Goal: Task Accomplishment & Management: Complete application form

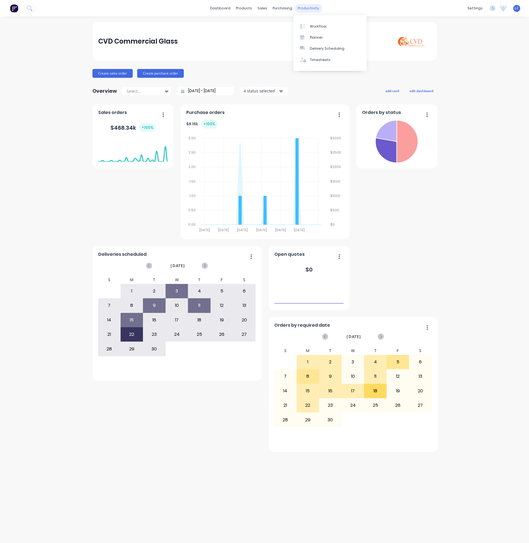
click at [312, 6] on div "productivity" at bounding box center [308, 8] width 27 height 8
click at [314, 21] on link "Workflow" at bounding box center [329, 26] width 73 height 11
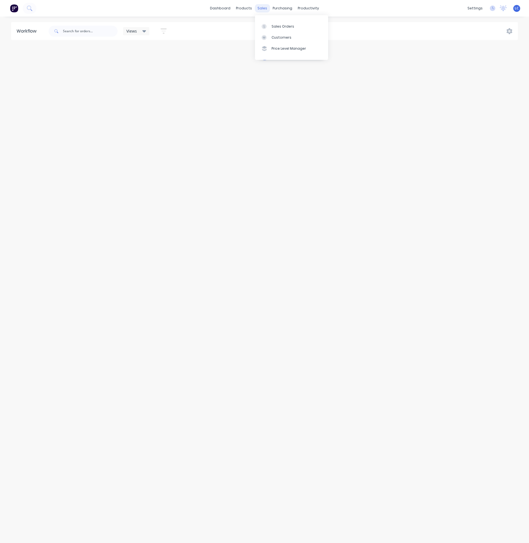
click at [264, 8] on div "sales" at bounding box center [262, 8] width 15 height 8
click at [276, 28] on div "Sales Orders" at bounding box center [283, 26] width 23 height 5
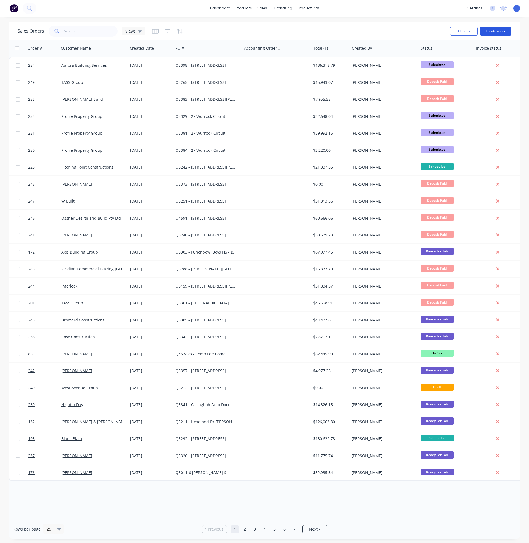
click at [499, 30] on button "Create order" at bounding box center [495, 31] width 31 height 9
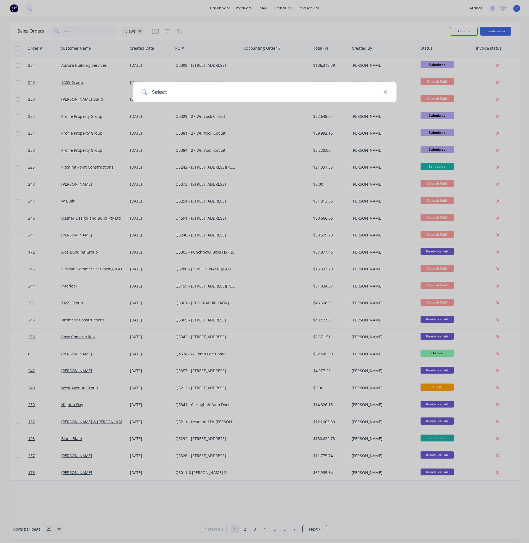
type input "Select"
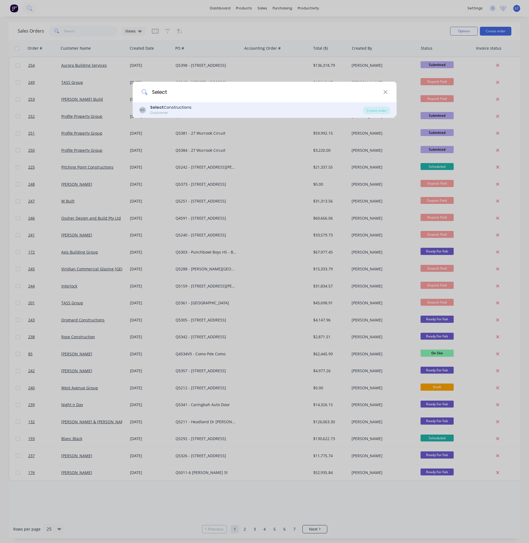
click at [166, 107] on div "Select Constructions" at bounding box center [170, 108] width 41 height 6
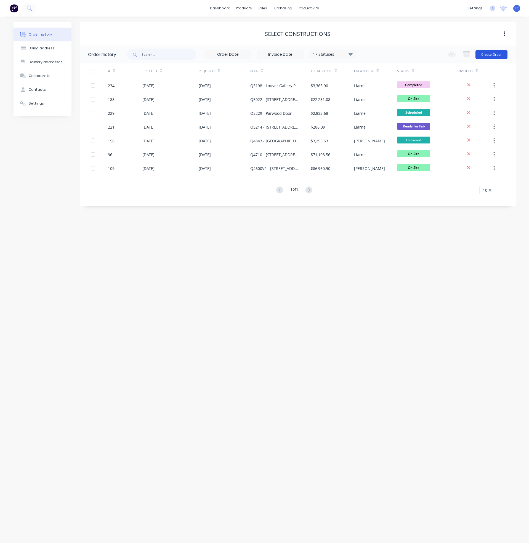
click at [489, 52] on button "Create Order" at bounding box center [491, 54] width 32 height 9
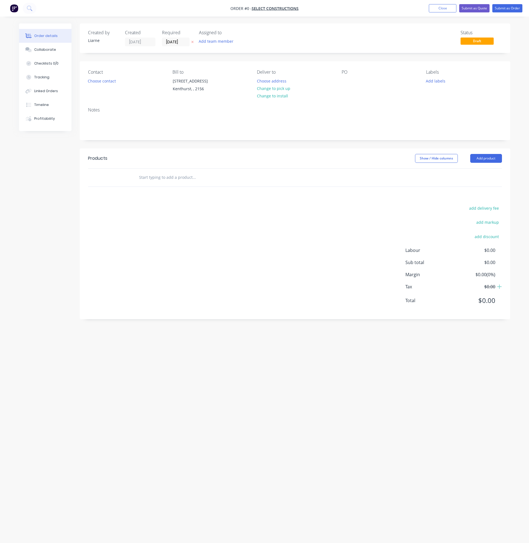
click at [219, 110] on div "Notes" at bounding box center [295, 109] width 414 height 5
click at [101, 79] on button "Choose contact" at bounding box center [102, 80] width 34 height 7
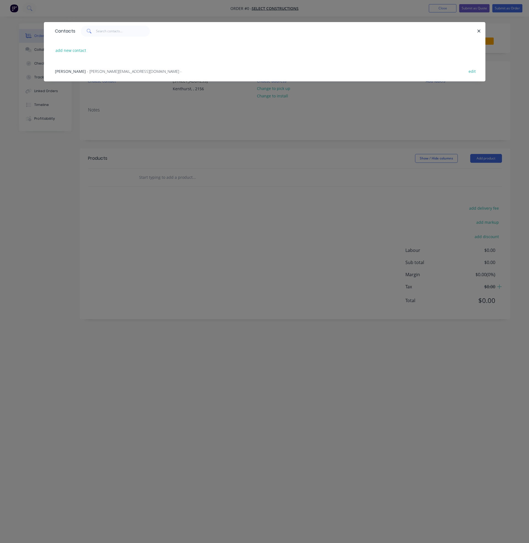
click at [92, 67] on div "[PERSON_NAME] - [PERSON_NAME][EMAIL_ADDRESS][DOMAIN_NAME] - edit" at bounding box center [264, 71] width 425 height 21
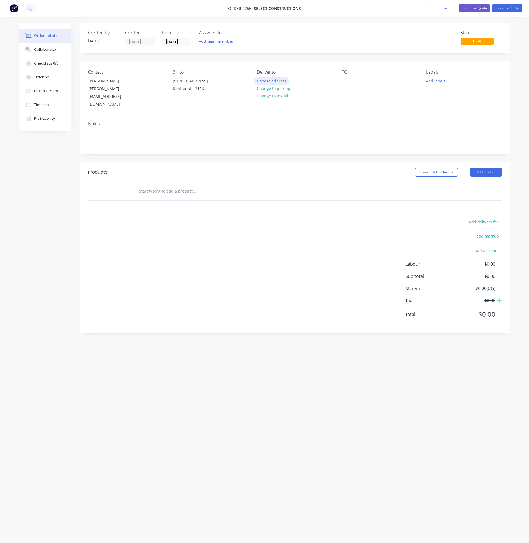
click at [278, 81] on button "Choose address" at bounding box center [271, 80] width 35 height 7
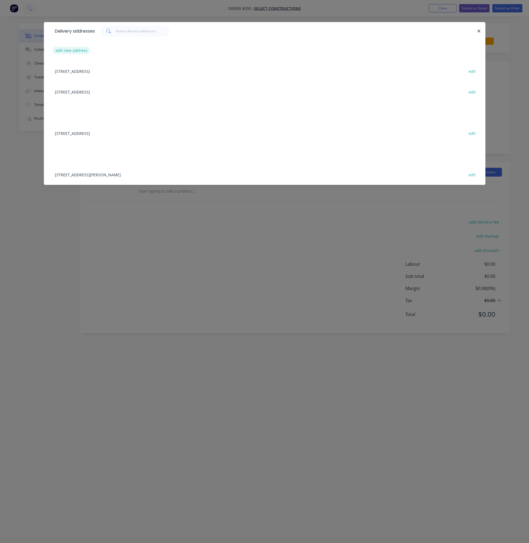
click at [76, 50] on button "add new address" at bounding box center [72, 50] width 38 height 7
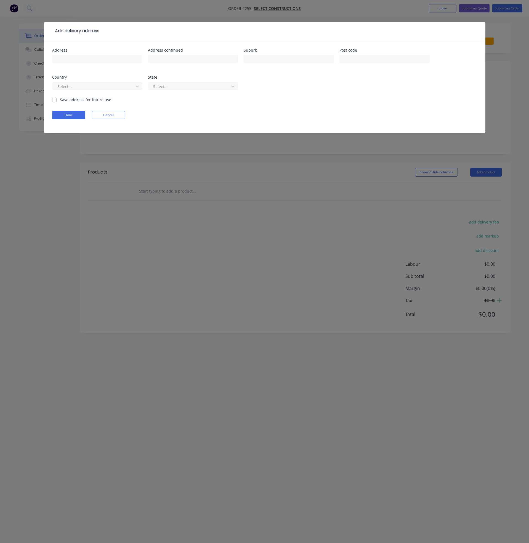
click at [75, 63] on div at bounding box center [97, 62] width 90 height 16
click at [86, 56] on input "text" at bounding box center [97, 59] width 90 height 8
type input "[STREET_ADDRESS]"
type input "H"
type input "Hunters Hill"
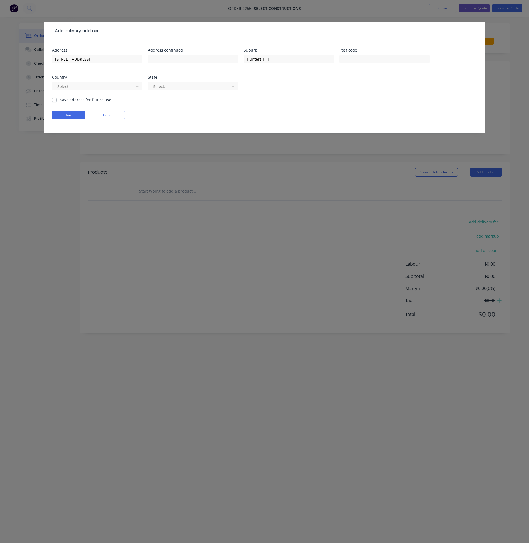
click at [60, 98] on label "Save address for future use" at bounding box center [85, 100] width 51 height 6
click at [52, 98] on input "Save address for future use" at bounding box center [54, 99] width 4 height 5
checkbox input "true"
click at [63, 115] on button "Done" at bounding box center [68, 115] width 33 height 8
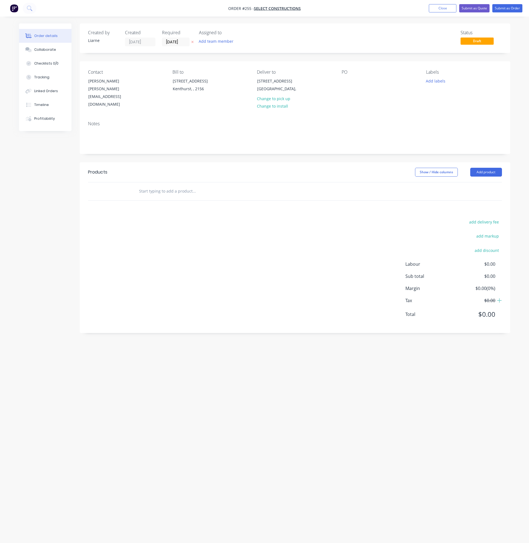
click at [352, 79] on div "PO" at bounding box center [380, 89] width 76 height 39
click at [346, 81] on div at bounding box center [346, 81] width 9 height 8
click at [432, 81] on button "Add labels" at bounding box center [435, 80] width 25 height 7
click at [436, 95] on div at bounding box center [435, 94] width 11 height 11
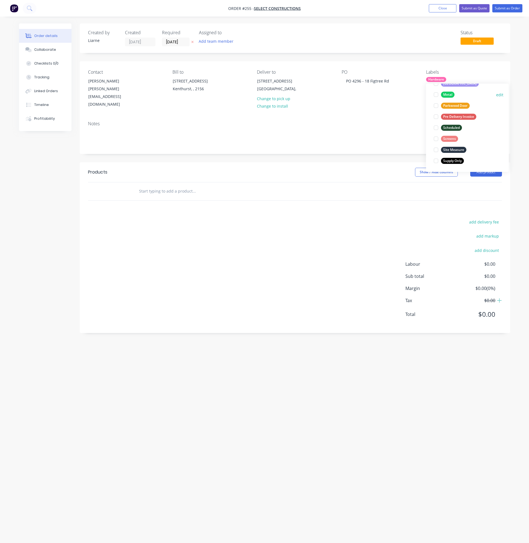
scroll to position [102, 0]
click at [434, 113] on div at bounding box center [435, 113] width 11 height 11
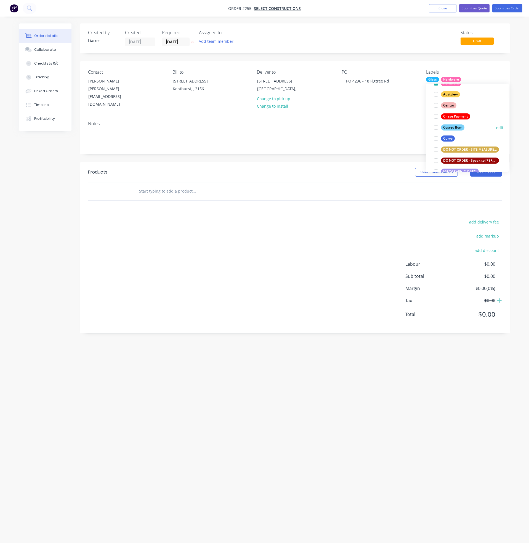
scroll to position [97, 0]
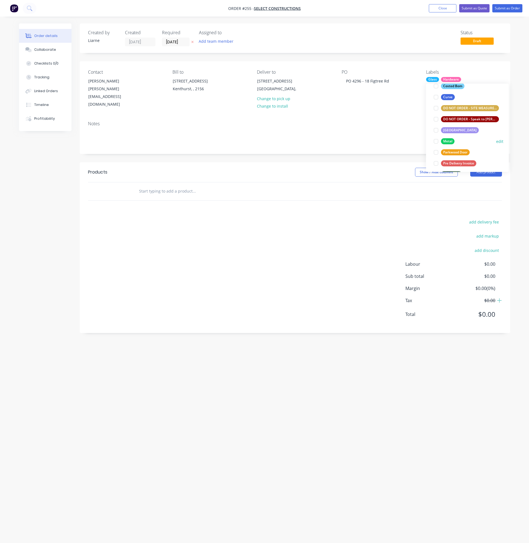
click at [437, 142] on div at bounding box center [435, 141] width 11 height 11
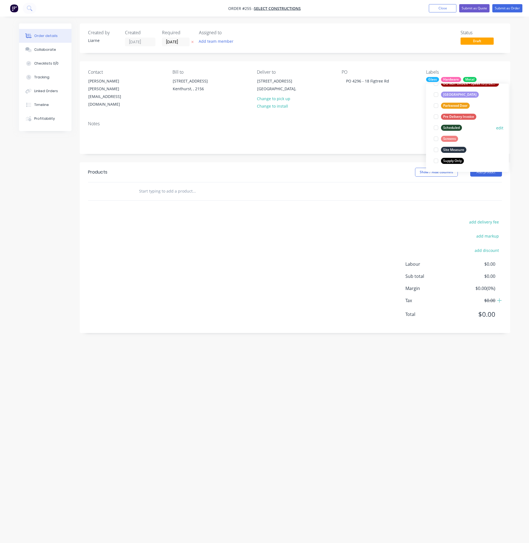
click at [436, 126] on div at bounding box center [435, 127] width 11 height 11
click at [435, 137] on div at bounding box center [435, 138] width 11 height 11
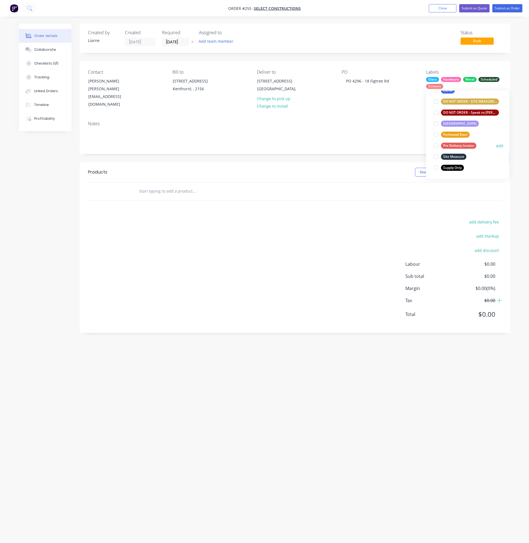
click at [436, 147] on div at bounding box center [435, 145] width 11 height 11
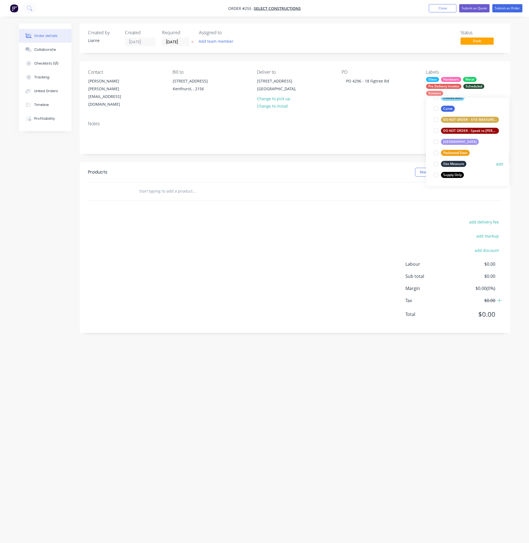
click at [436, 163] on div at bounding box center [435, 163] width 11 height 11
click at [325, 121] on div "Notes" at bounding box center [295, 123] width 414 height 5
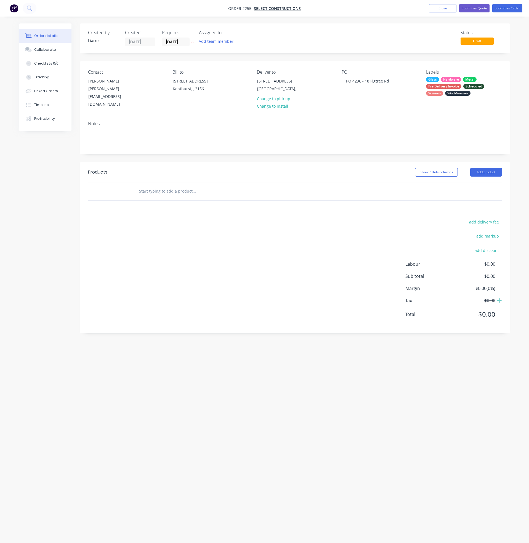
click at [155, 185] on div at bounding box center [231, 191] width 199 height 18
click at [156, 186] on input "text" at bounding box center [194, 191] width 110 height 11
type input "t"
type input "Total Sale"
click at [182, 203] on button "Add Total Sale to order" at bounding box center [224, 212] width 166 height 18
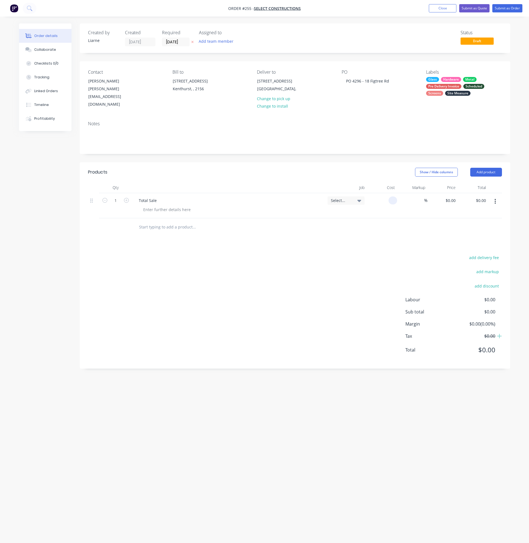
click at [393, 196] on input at bounding box center [394, 200] width 6 height 8
type input "$48,519.30"
click at [485, 168] on button "Add product" at bounding box center [486, 172] width 32 height 9
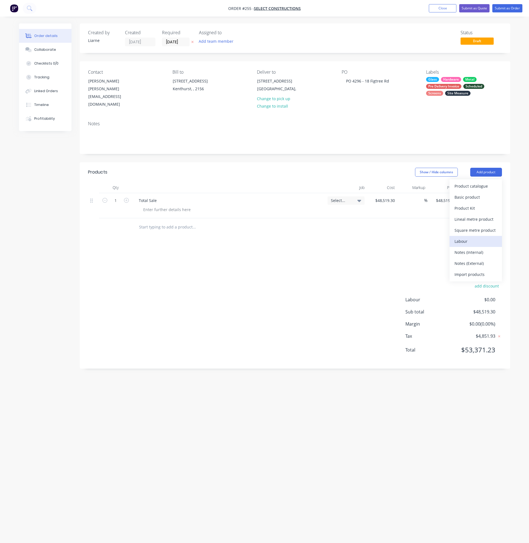
click at [467, 236] on button "Labour" at bounding box center [476, 241] width 52 height 11
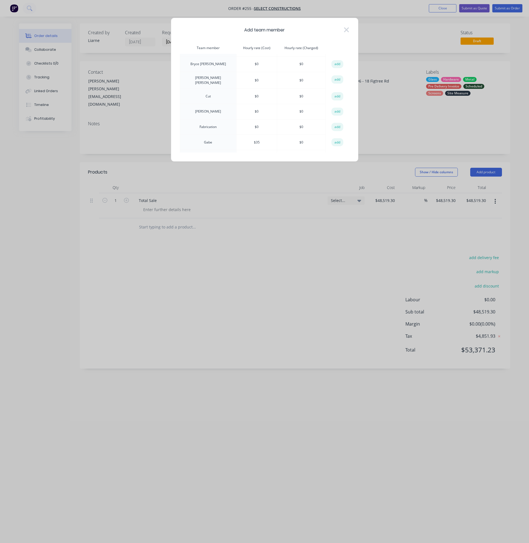
scroll to position [0, 0]
click at [337, 107] on button "add" at bounding box center [337, 111] width 12 height 8
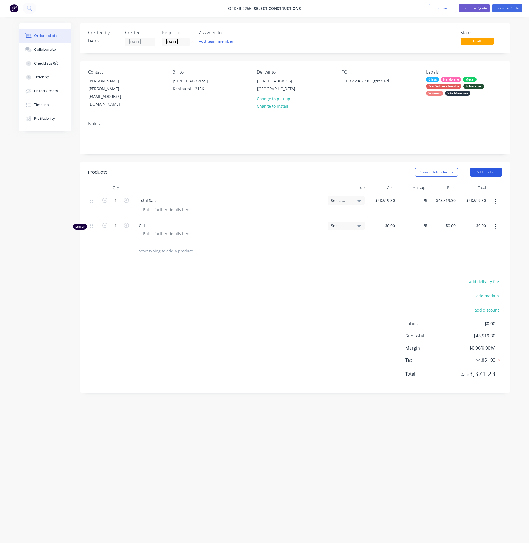
click at [484, 168] on button "Add product" at bounding box center [486, 172] width 32 height 9
click at [463, 237] on div "Labour" at bounding box center [475, 241] width 42 height 8
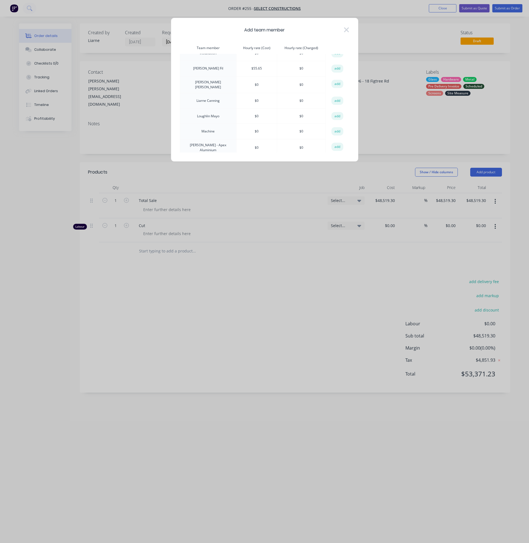
scroll to position [166, 0]
click at [336, 118] on button "add" at bounding box center [337, 117] width 12 height 8
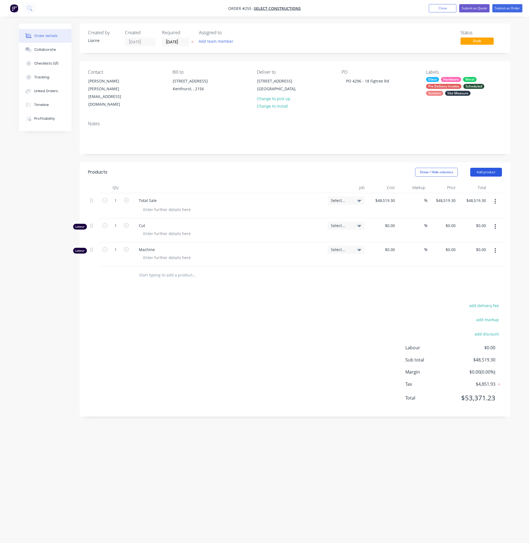
drag, startPoint x: 488, startPoint y: 156, endPoint x: 477, endPoint y: 156, distance: 11.3
click at [488, 168] on button "Add product" at bounding box center [486, 172] width 32 height 9
click at [457, 237] on div "Labour" at bounding box center [475, 241] width 42 height 8
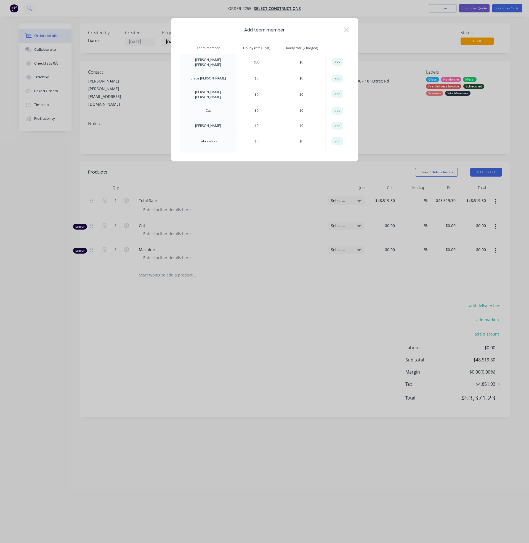
scroll to position [41, 0]
click at [333, 100] on button "add" at bounding box center [337, 100] width 12 height 8
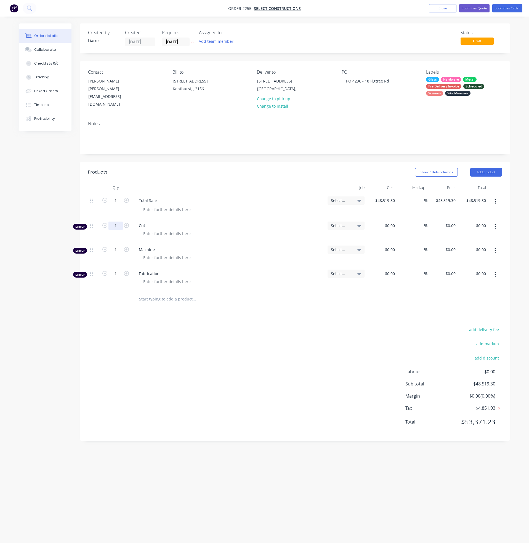
click at [116, 222] on input "1" at bounding box center [115, 226] width 14 height 8
type input "15.2556"
click at [111, 222] on input "15.2556" at bounding box center [115, 226] width 14 height 8
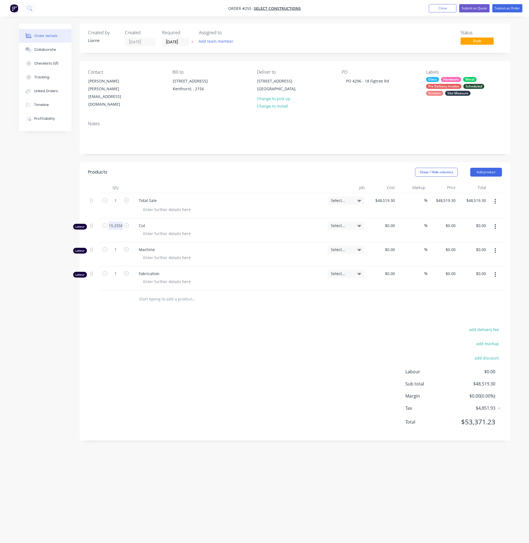
click at [118, 222] on input "15.2556" at bounding box center [115, 226] width 14 height 8
type input "15.25"
type input "$0.00"
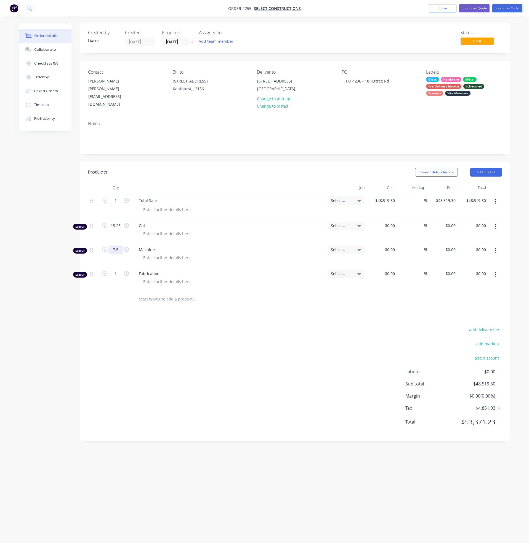
type input "7.5"
type input "$0.00"
type input "34.5"
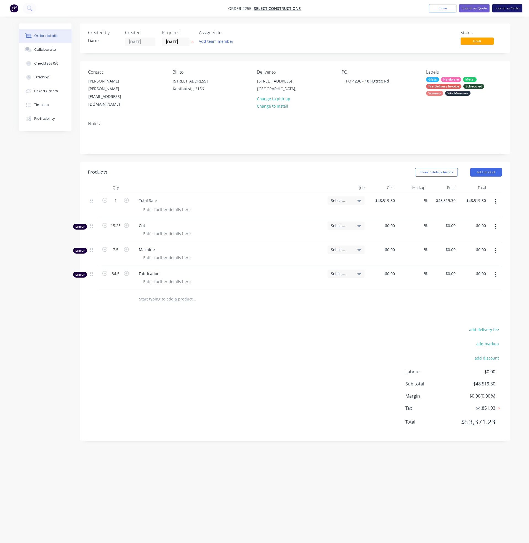
click at [508, 9] on button "Submit as Order" at bounding box center [507, 8] width 30 height 8
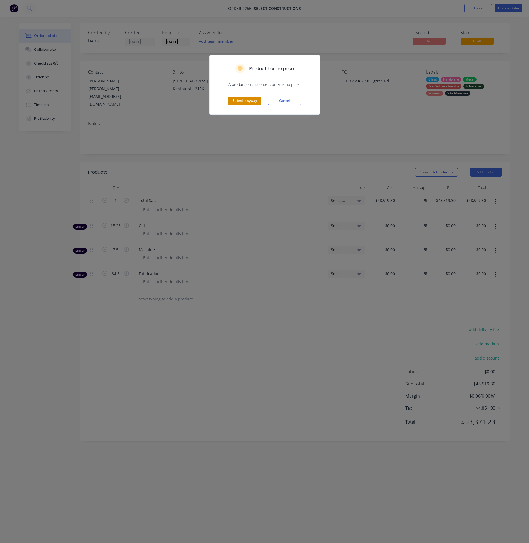
click at [247, 98] on button "Submit anyway" at bounding box center [244, 101] width 33 height 8
